Goal: Book appointment/travel/reservation

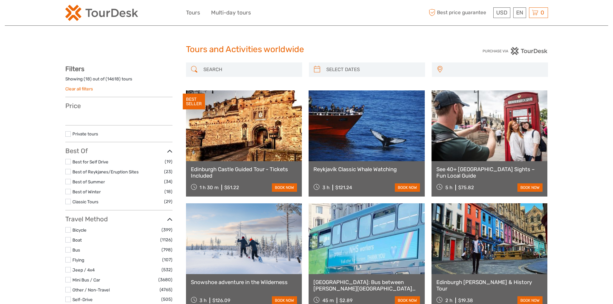
select select
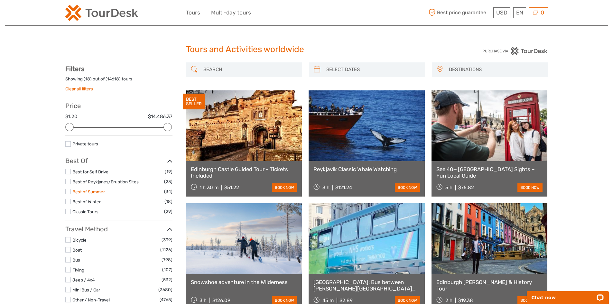
click at [97, 191] on link "Best of Summer" at bounding box center [88, 191] width 33 height 5
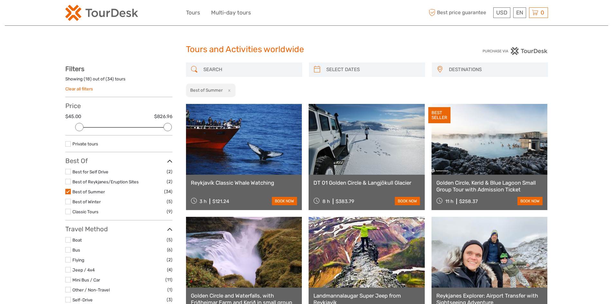
scroll to position [97, 0]
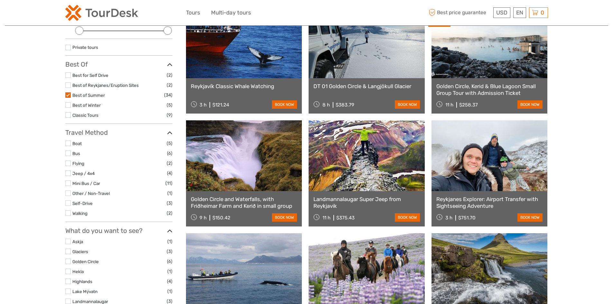
click at [70, 107] on label at bounding box center [67, 104] width 5 height 5
click at [0, 0] on input "checkbox" at bounding box center [0, 0] width 0 height 0
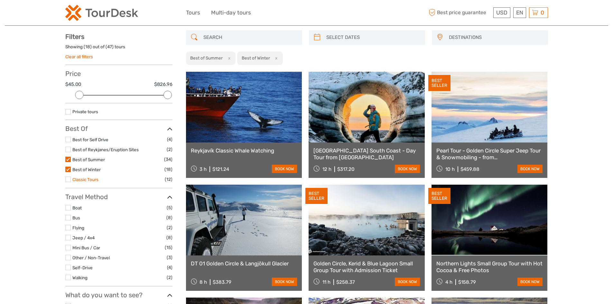
click at [85, 181] on label "Classic Tours" at bounding box center [118, 179] width 92 height 7
click at [0, 0] on input "checkbox" at bounding box center [0, 0] width 0 height 0
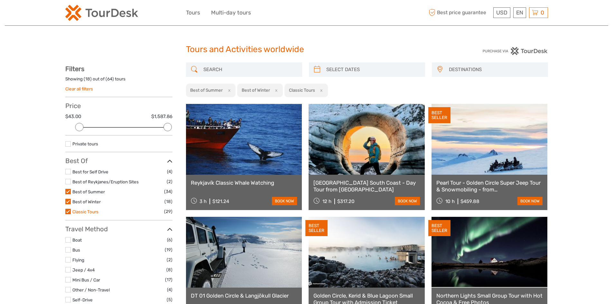
click at [91, 211] on link "Classic Tours" at bounding box center [85, 211] width 26 height 5
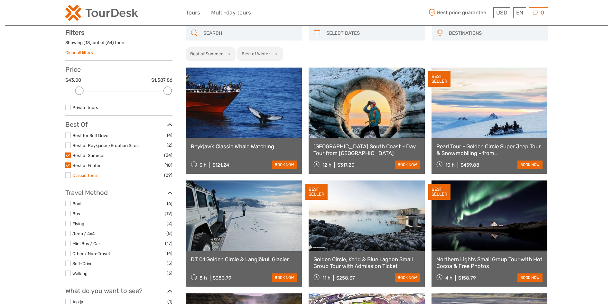
scroll to position [37, 0]
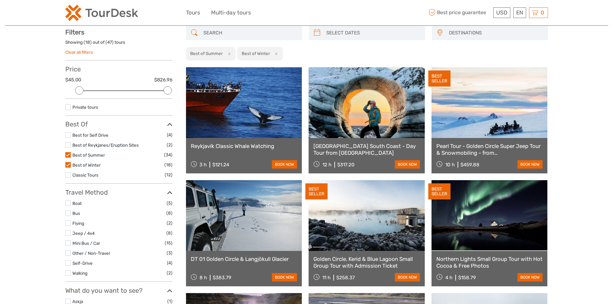
click at [88, 168] on label "Best of Winter" at bounding box center [118, 165] width 92 height 7
click at [0, 0] on input "checkbox" at bounding box center [0, 0] width 0 height 0
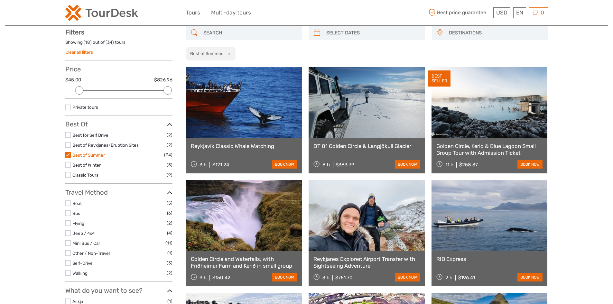
click at [86, 155] on link "Best of Summer" at bounding box center [88, 155] width 33 height 5
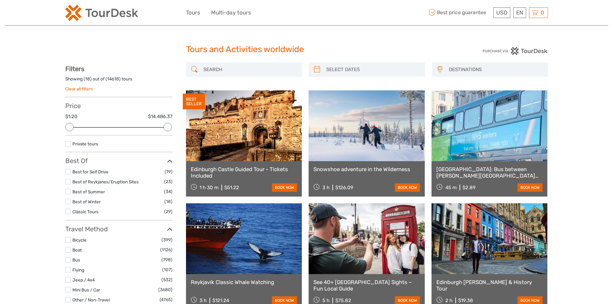
click at [70, 174] on label at bounding box center [67, 171] width 5 height 5
click at [0, 0] on input "checkbox" at bounding box center [0, 0] width 0 height 0
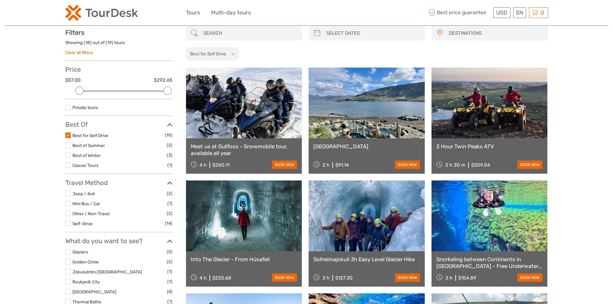
scroll to position [37, 0]
click at [83, 195] on link "Jeep / 4x4" at bounding box center [83, 193] width 22 height 5
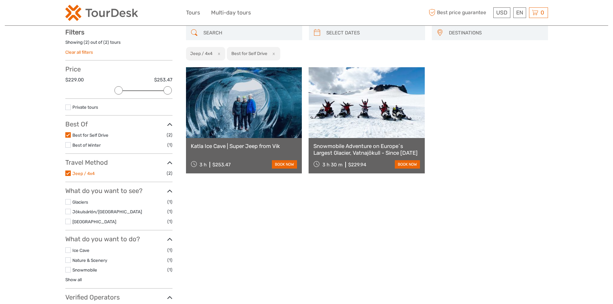
click at [86, 174] on link "Jeep / 4x4" at bounding box center [83, 173] width 22 height 5
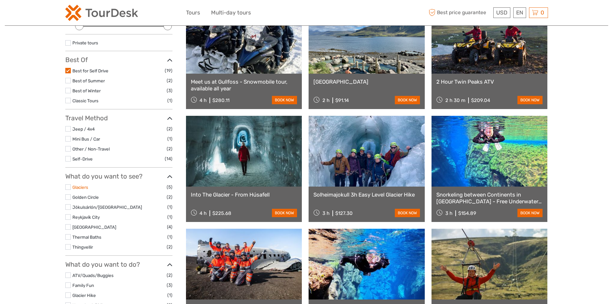
click at [88, 188] on link "Glaciers" at bounding box center [80, 187] width 16 height 5
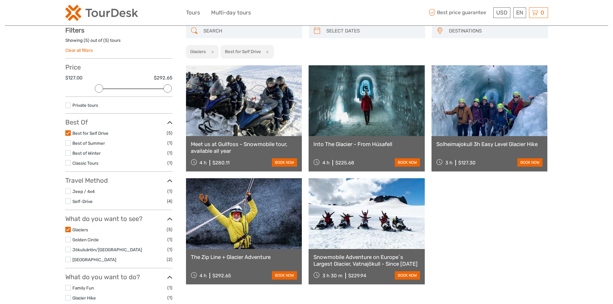
scroll to position [37, 0]
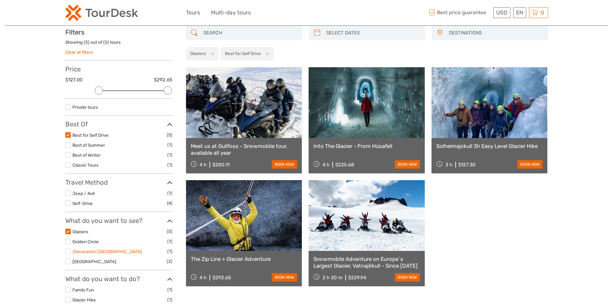
click at [91, 253] on link "Jökulsárlón/[GEOGRAPHIC_DATA]" at bounding box center [107, 251] width 70 height 5
drag, startPoint x: 89, startPoint y: 166, endPoint x: 44, endPoint y: 168, distance: 44.9
click at [89, 166] on link "Classic Tours" at bounding box center [85, 165] width 26 height 5
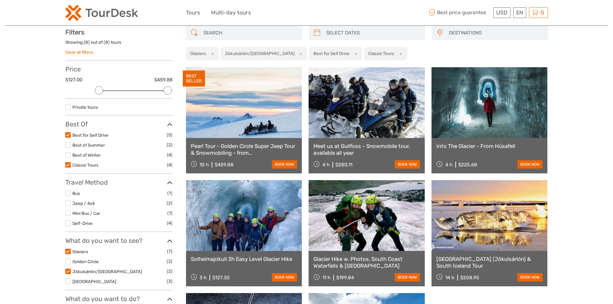
click at [68, 135] on label at bounding box center [67, 134] width 5 height 5
click at [0, 0] on input "checkbox" at bounding box center [0, 0] width 0 height 0
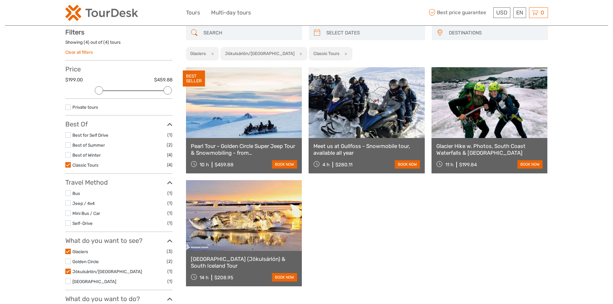
click at [68, 166] on label at bounding box center [67, 164] width 5 height 5
click at [0, 0] on input "checkbox" at bounding box center [0, 0] width 0 height 0
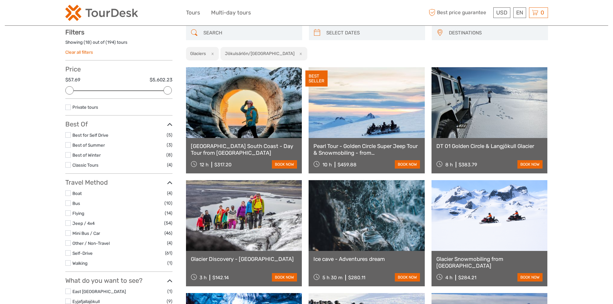
click at [216, 53] on button "x" at bounding box center [211, 53] width 9 height 7
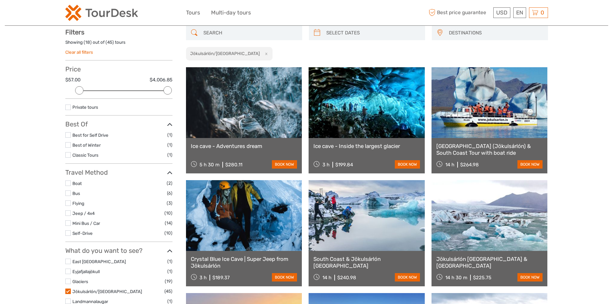
click at [261, 53] on button "x" at bounding box center [265, 53] width 9 height 7
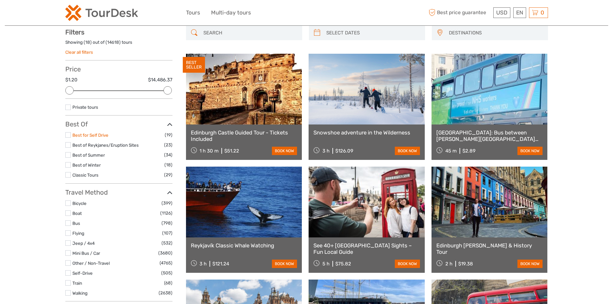
click at [79, 134] on link "Best for Self Drive" at bounding box center [90, 135] width 36 height 5
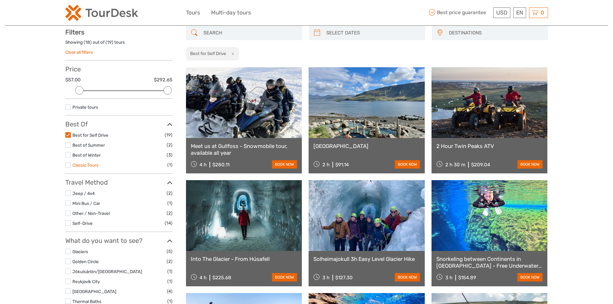
click at [89, 165] on link "Classic Tours" at bounding box center [85, 165] width 26 height 5
